Goal: Task Accomplishment & Management: Manage account settings

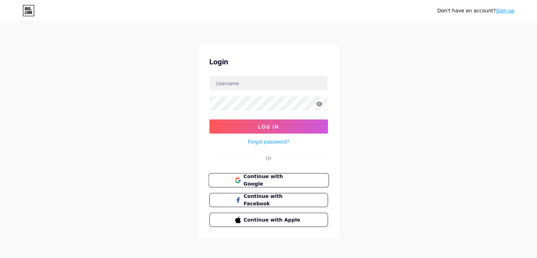
click at [280, 178] on span "Continue with Google" at bounding box center [272, 180] width 59 height 15
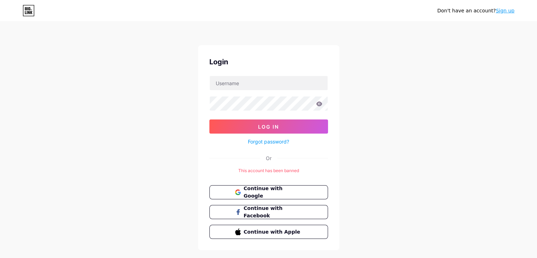
click at [253, 93] on form "Log In Forgot password?" at bounding box center [269, 111] width 119 height 70
click at [255, 85] on input "text" at bounding box center [269, 83] width 118 height 14
click at [276, 41] on div "Don't have an account? Sign up Login Log In Forgot password? Or This account ha…" at bounding box center [268, 136] width 537 height 273
